Goal: Task Accomplishment & Management: Complete application form

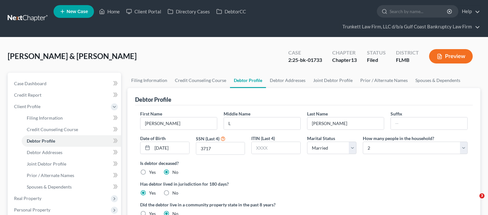
select select "1"
click at [114, 11] on link "Home" at bounding box center [109, 11] width 27 height 11
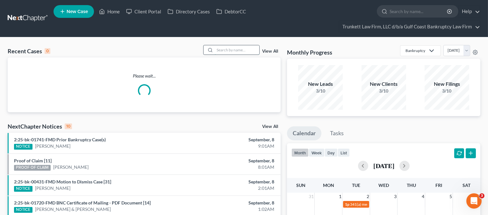
click at [233, 51] on input "search" at bounding box center [237, 49] width 45 height 9
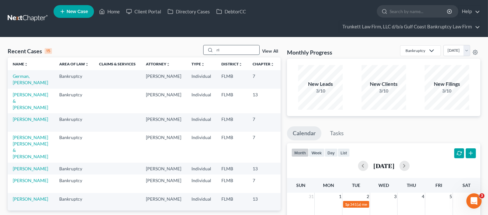
type input "r"
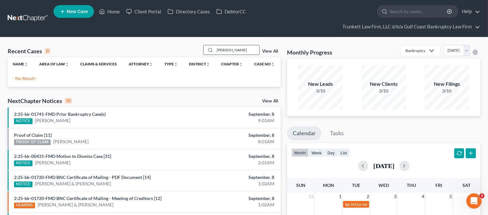
drag, startPoint x: 229, startPoint y: 50, endPoint x: 212, endPoint y: 52, distance: 17.0
click at [212, 52] on div "[PERSON_NAME]" at bounding box center [231, 50] width 57 height 10
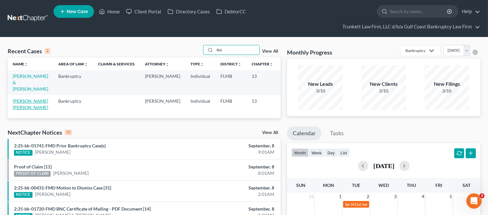
type input "Rei"
click at [16, 99] on link "[PERSON_NAME] [PERSON_NAME]" at bounding box center [30, 104] width 35 height 12
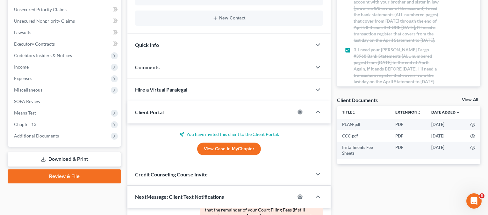
scroll to position [212, 0]
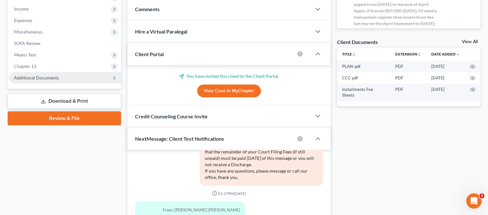
click at [41, 76] on span "Additional Documents" at bounding box center [36, 77] width 45 height 5
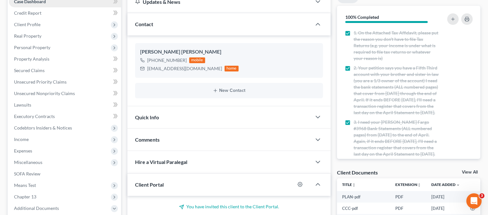
scroll to position [0, 0]
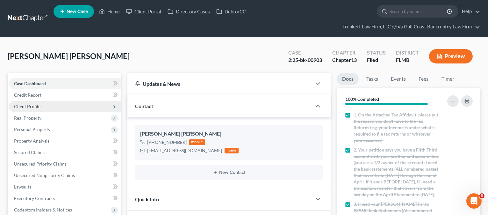
click at [33, 104] on span "Client Profile" at bounding box center [27, 106] width 26 height 5
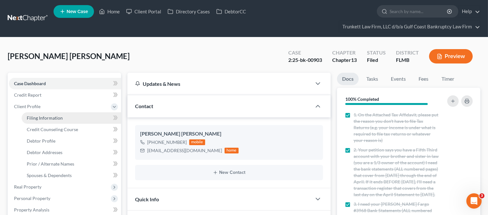
click at [46, 119] on span "Filing Information" at bounding box center [45, 117] width 36 height 5
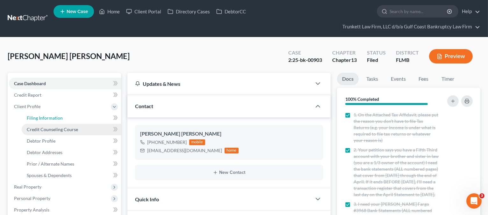
select select "1"
select select "0"
select select "3"
select select "15"
select select "0"
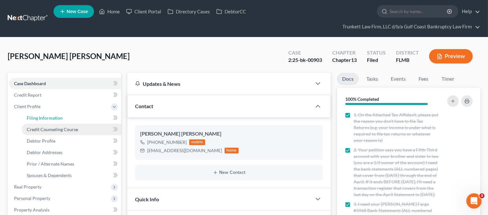
select select "9"
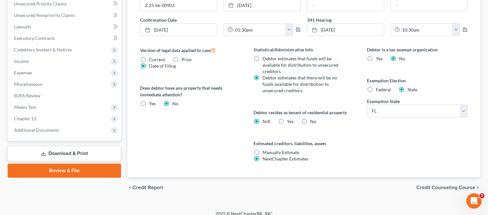
scroll to position [235, 0]
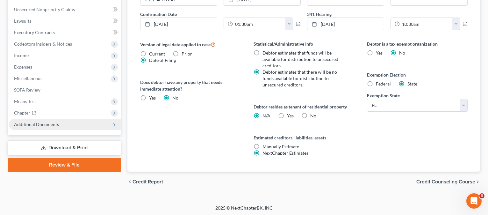
click at [40, 123] on span "Additional Documents" at bounding box center [36, 123] width 45 height 5
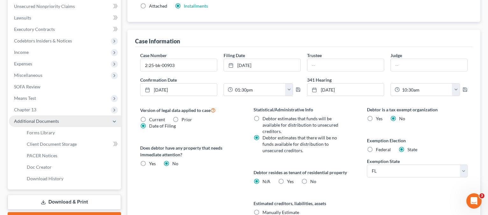
scroll to position [166, 0]
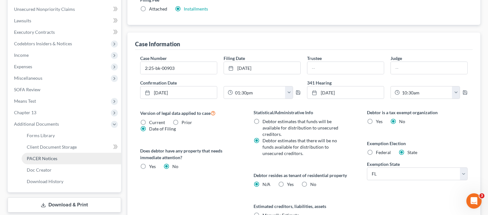
click at [40, 154] on link "PACER Notices" at bounding box center [71, 158] width 99 height 11
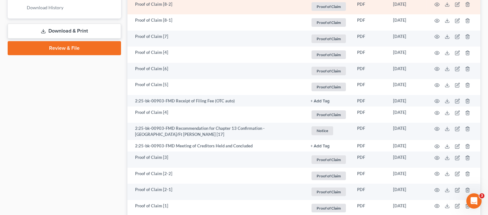
scroll to position [382, 0]
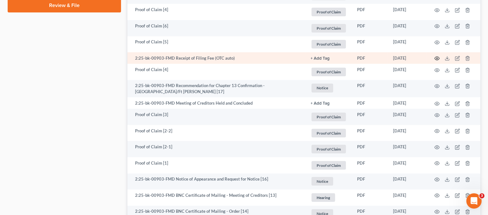
click at [437, 58] on circle "button" at bounding box center [437, 58] width 1 height 1
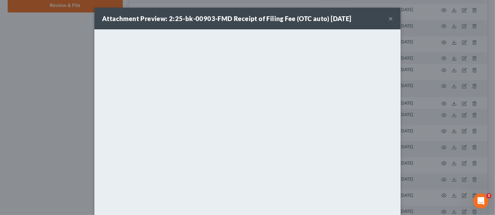
click at [388, 18] on button "×" at bounding box center [390, 19] width 4 height 8
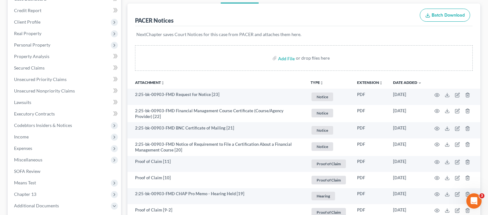
scroll to position [85, 0]
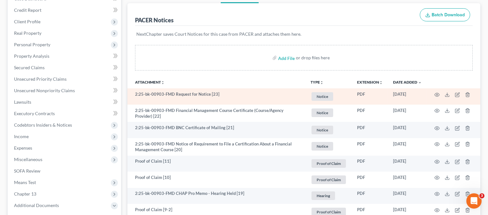
click at [237, 94] on td "2:25-bk-00903-FMD Request for Notice [23]" at bounding box center [216, 96] width 178 height 16
click at [436, 93] on icon "button" at bounding box center [437, 94] width 5 height 5
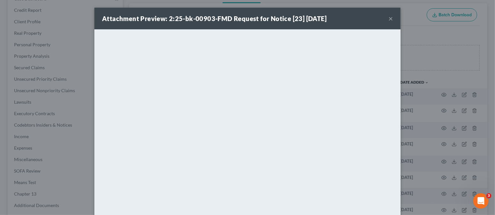
click at [388, 18] on button "×" at bounding box center [390, 19] width 4 height 8
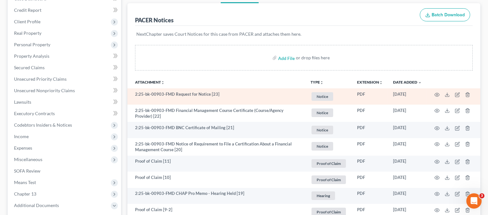
scroll to position [0, 0]
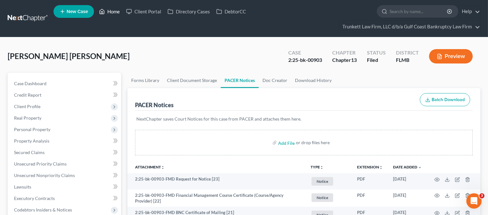
click at [107, 11] on link "Home" at bounding box center [109, 11] width 27 height 11
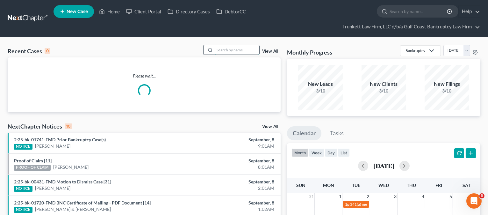
click at [230, 52] on input "search" at bounding box center [237, 49] width 45 height 9
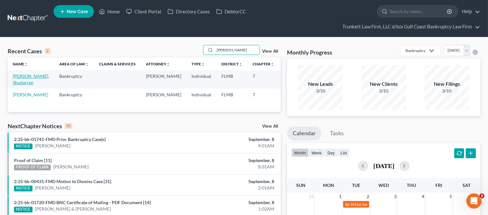
type input "[PERSON_NAME]"
click at [24, 74] on link "[PERSON_NAME], Shudarren" at bounding box center [31, 79] width 36 height 12
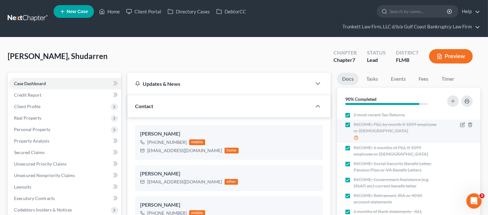
scroll to position [49, 0]
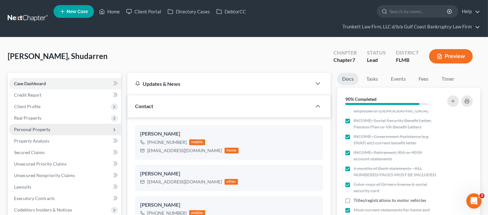
click at [35, 127] on span "Personal Property" at bounding box center [32, 129] width 36 height 5
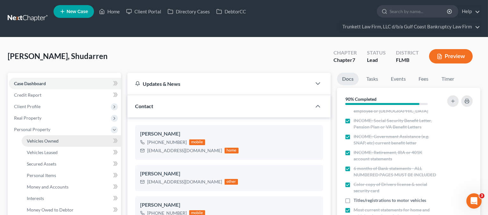
click at [50, 140] on span "Vehicles Owned" at bounding box center [43, 140] width 32 height 5
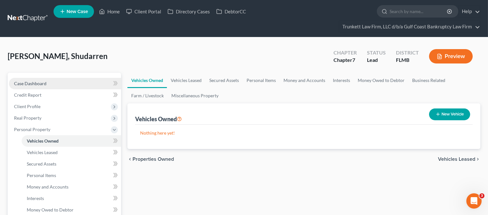
click at [42, 84] on span "Case Dashboard" at bounding box center [30, 83] width 33 height 5
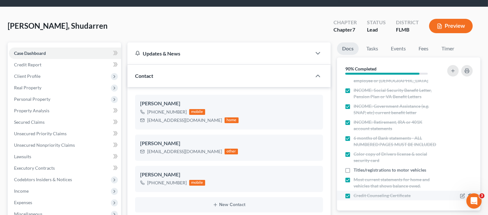
scroll to position [42, 0]
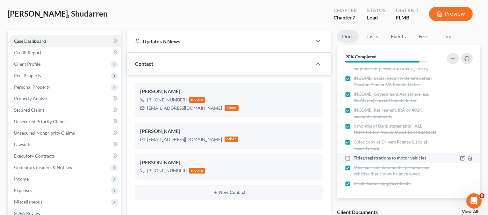
click at [411, 157] on span "Titles/registrations to motor vehicles" at bounding box center [390, 158] width 73 height 6
click at [360, 157] on input "Titles/registrations to motor vehicles" at bounding box center [358, 157] width 4 height 4
checkbox input "true"
click at [460, 157] on icon "button" at bounding box center [462, 158] width 5 height 5
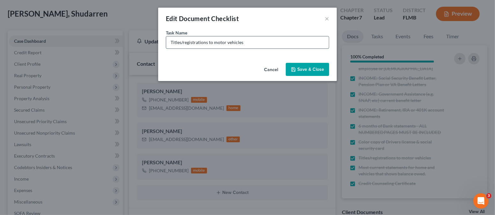
drag, startPoint x: 257, startPoint y: 43, endPoint x: 171, endPoint y: 47, distance: 85.5
click at [171, 47] on input "Titles/registrations to motor vehicles" at bounding box center [247, 42] width 163 height 12
type input "has no vehicles"
click at [311, 68] on button "Save & Close" at bounding box center [307, 69] width 43 height 13
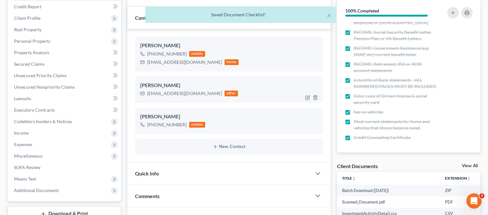
scroll to position [0, 0]
